Goal: Ask a question

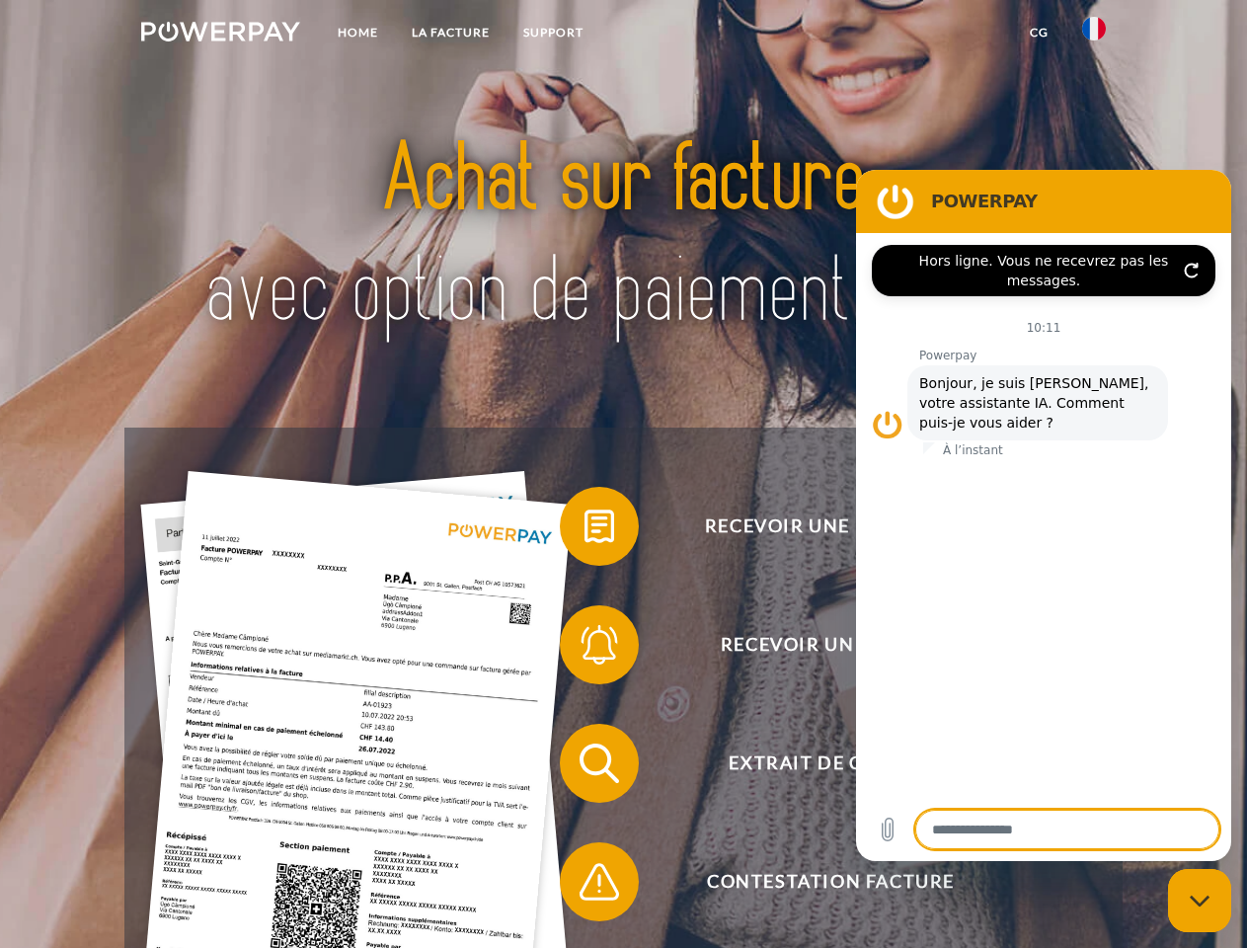
click at [220, 35] on img at bounding box center [220, 32] width 159 height 20
click at [1094, 35] on img at bounding box center [1094, 29] width 24 height 24
click at [1038, 33] on link "CG" at bounding box center [1039, 33] width 52 height 36
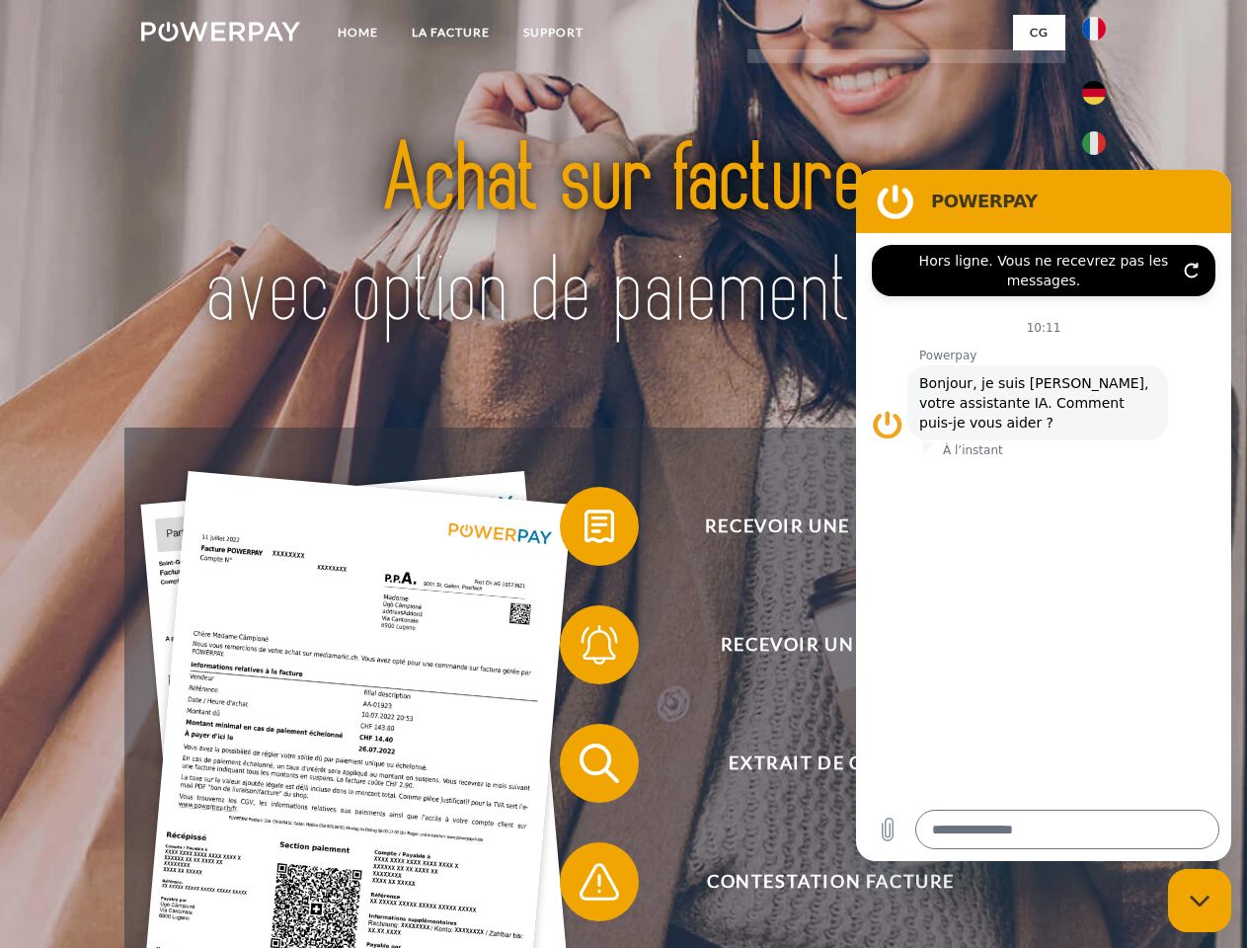
click at [584, 530] on span at bounding box center [569, 526] width 99 height 99
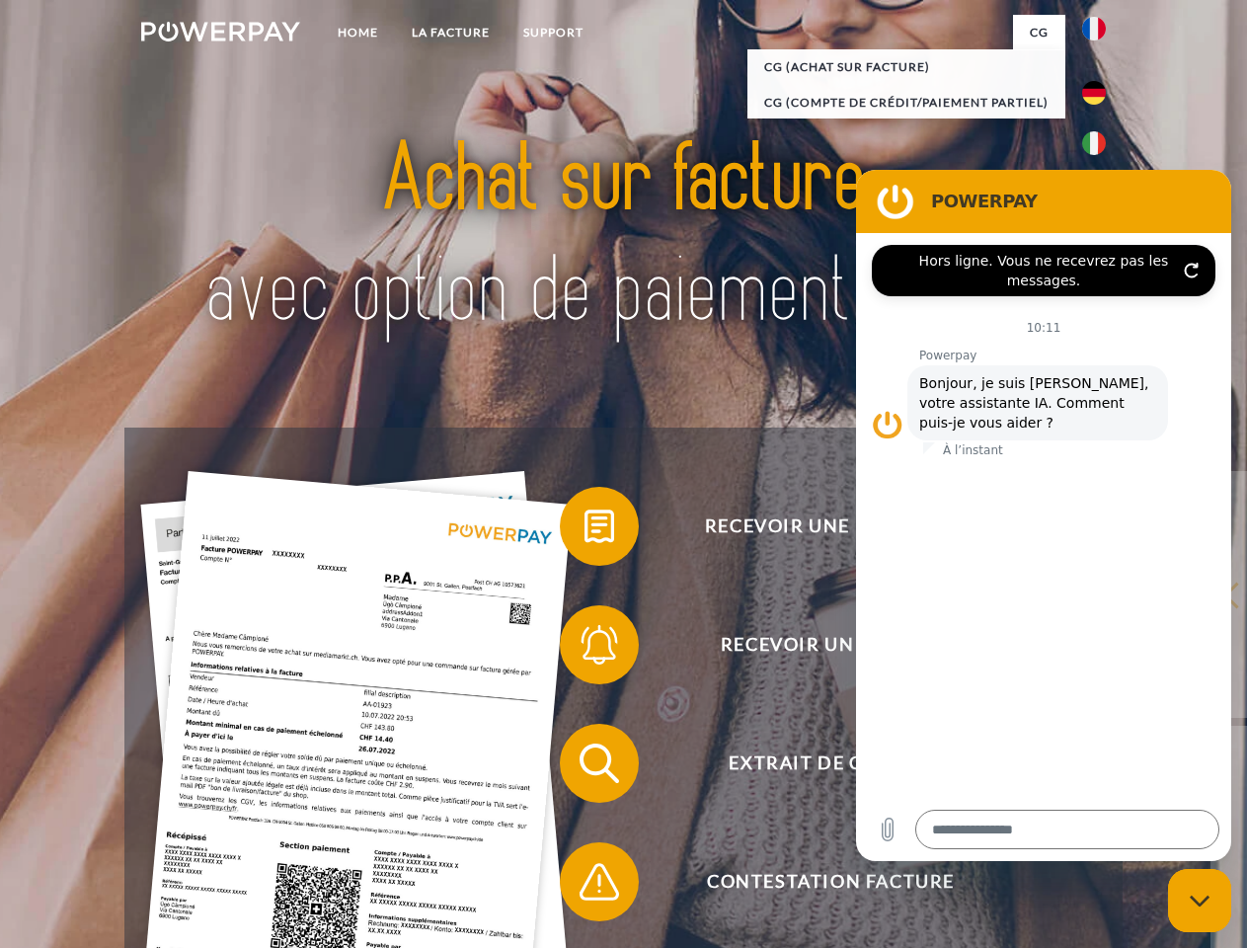
click at [584, 649] on span at bounding box center [569, 644] width 99 height 99
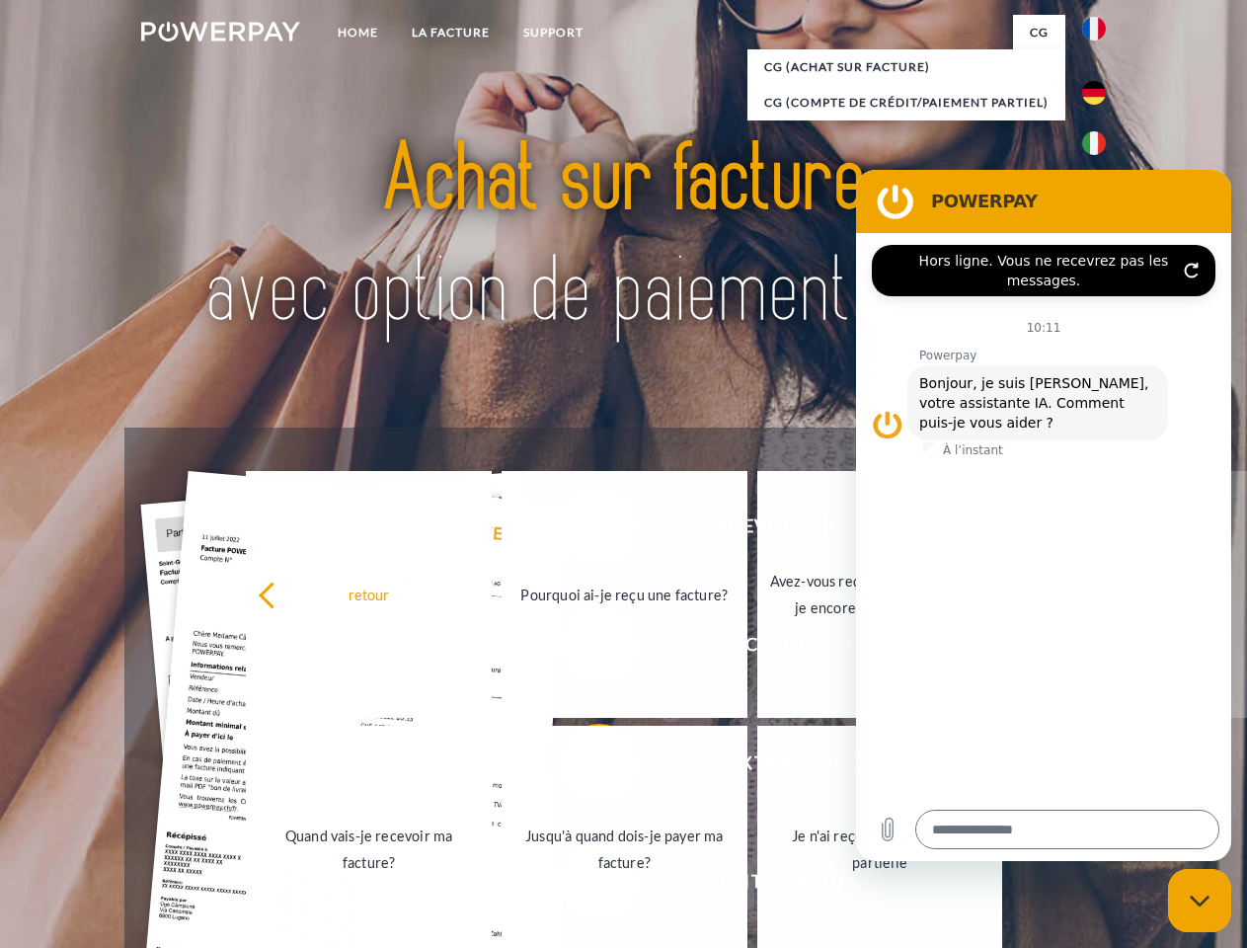
click at [584, 767] on link "Jusqu'à quand dois-je payer ma facture?" at bounding box center [624, 849] width 246 height 247
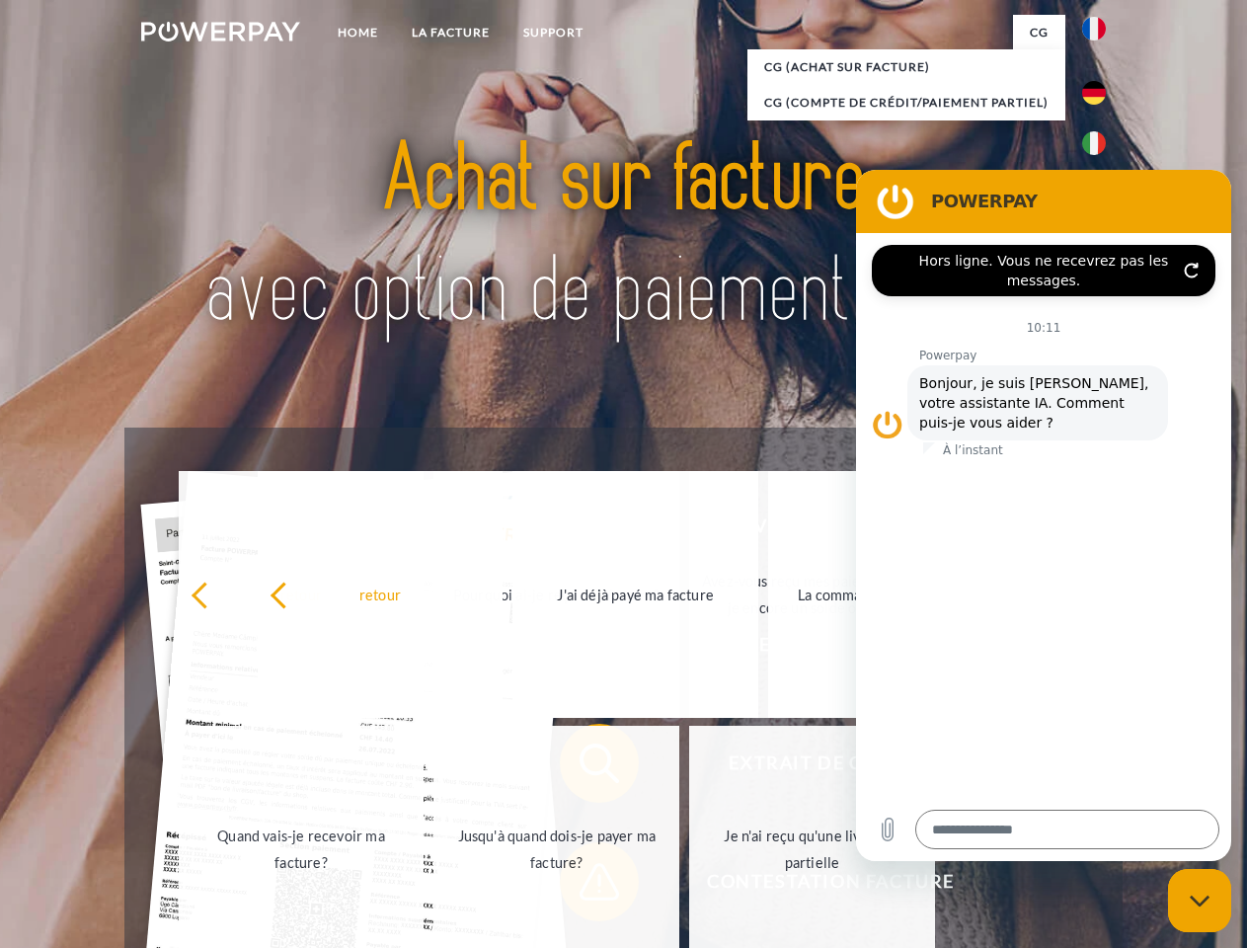
click at [584, 885] on span at bounding box center [569, 881] width 99 height 99
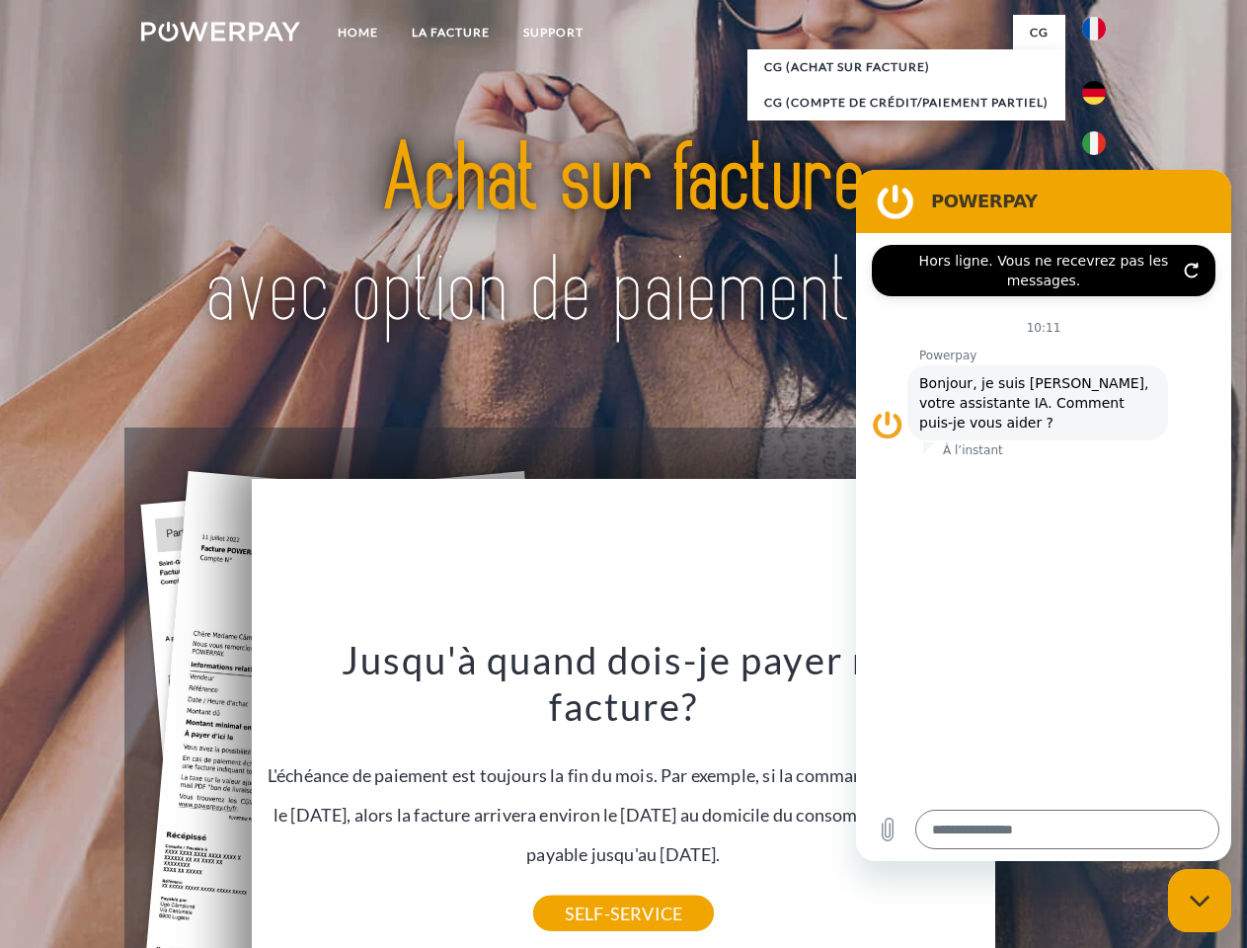
click at [1199, 900] on icon "Fermer la fenêtre de messagerie" at bounding box center [1199, 900] width 21 height 13
type textarea "*"
